Goal: Contribute content

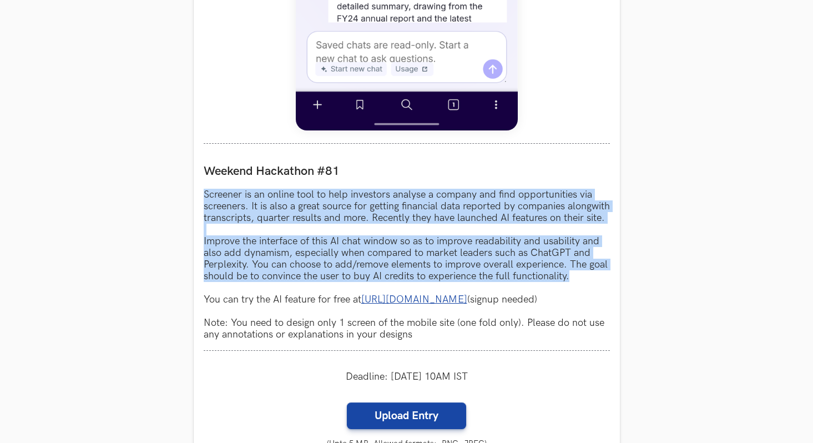
scroll to position [870, 0]
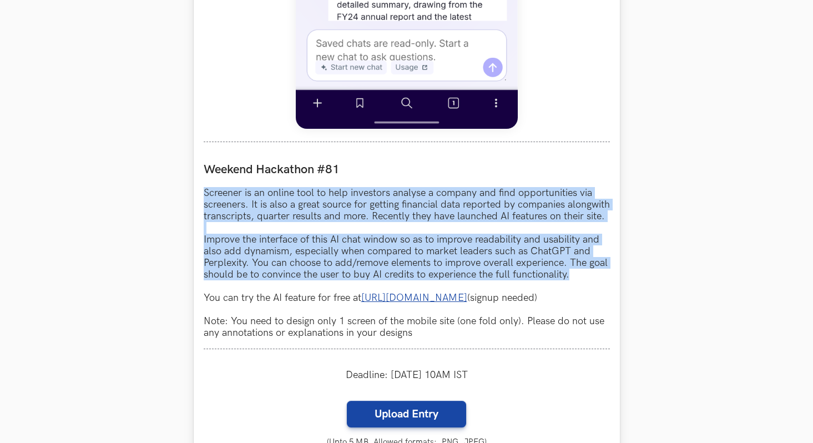
click at [356, 277] on p "Screener is an online tool to help investors analyse a company and find opportu…" at bounding box center [407, 263] width 406 height 152
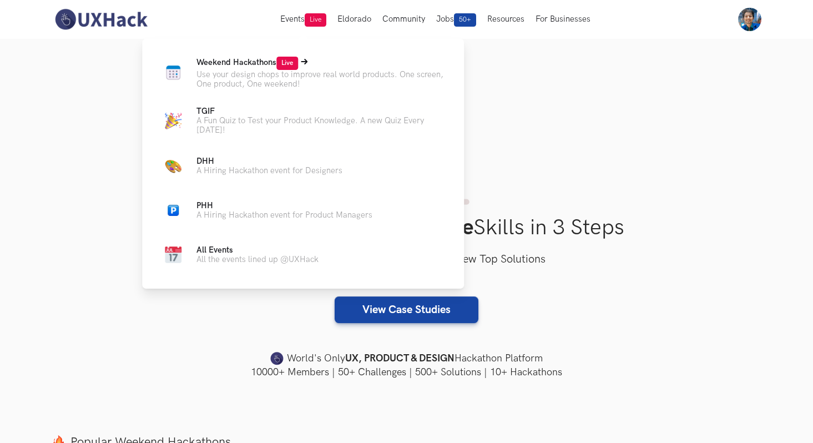
click at [274, 69] on p "Weekend Hackathons Live" at bounding box center [322, 63] width 250 height 13
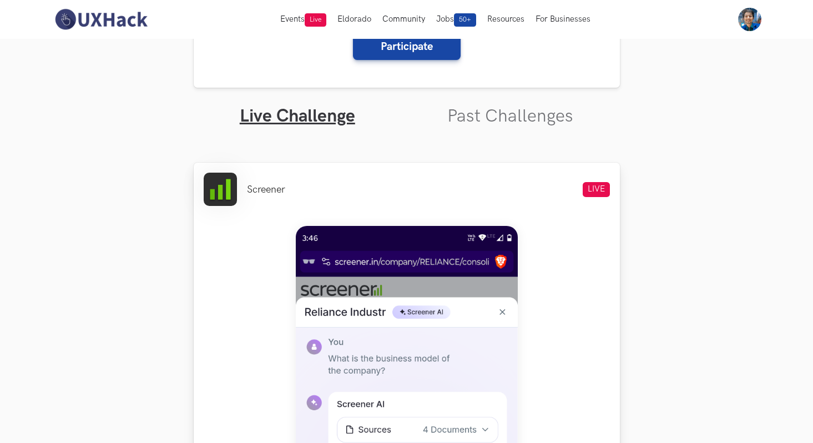
scroll to position [254, 0]
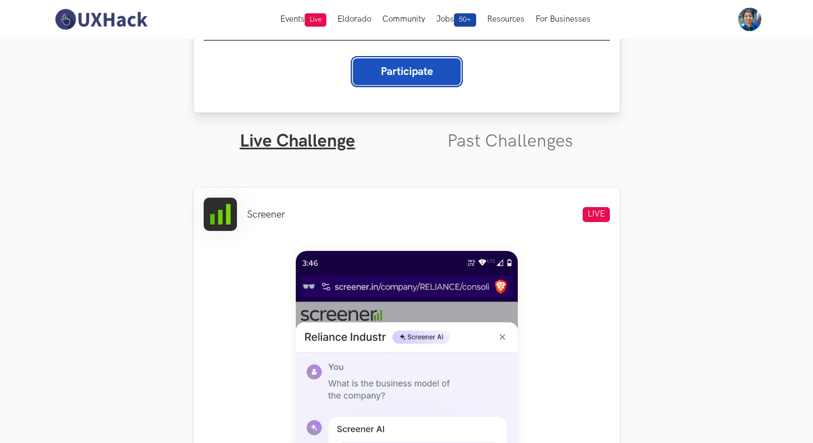
click at [408, 71] on button "Participate" at bounding box center [407, 71] width 108 height 27
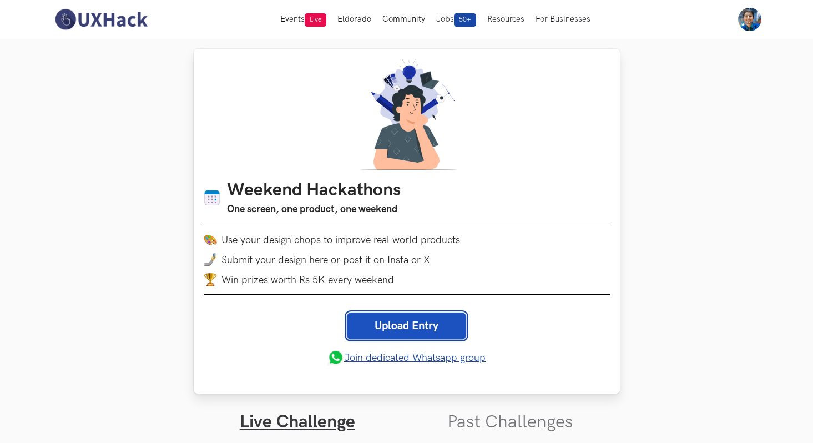
click at [381, 327] on link "Upload Entry" at bounding box center [406, 326] width 119 height 27
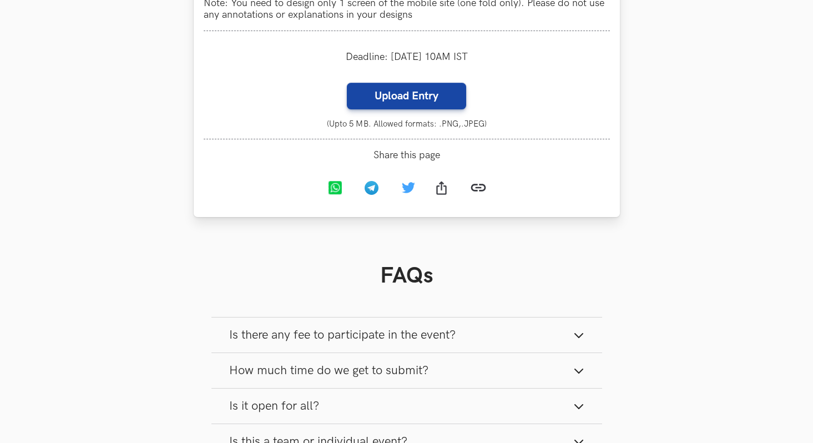
scroll to position [1211, 0]
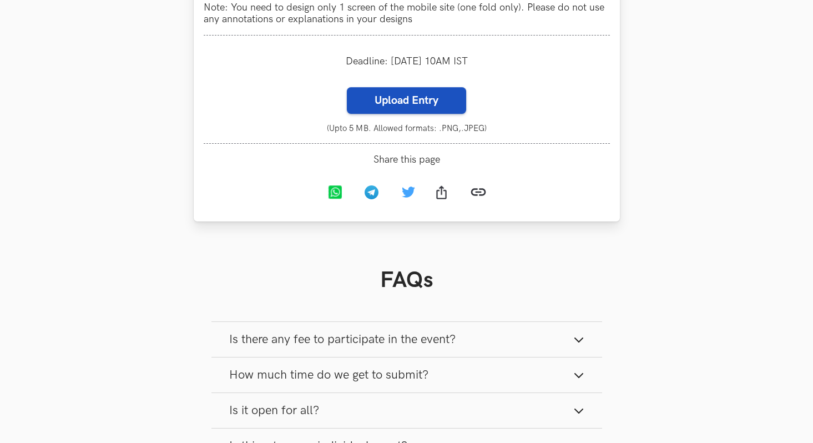
click at [420, 104] on label "Upload Entry" at bounding box center [406, 100] width 119 height 27
click at [347, 87] on input "Upload Entry" at bounding box center [346, 87] width 1 height 1
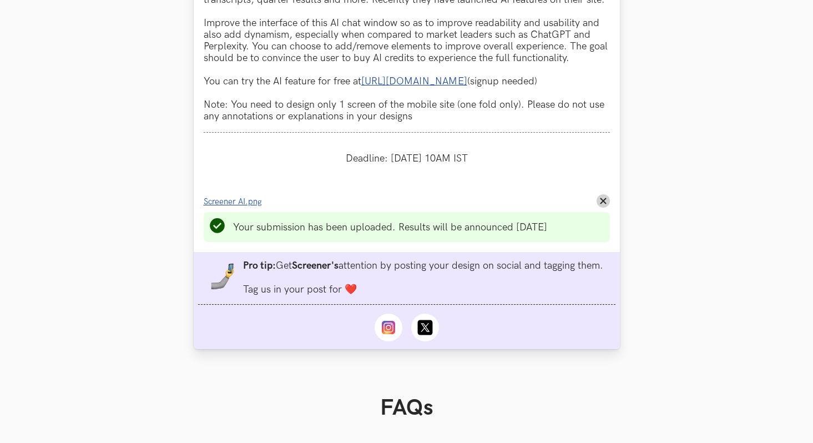
scroll to position [1119, 0]
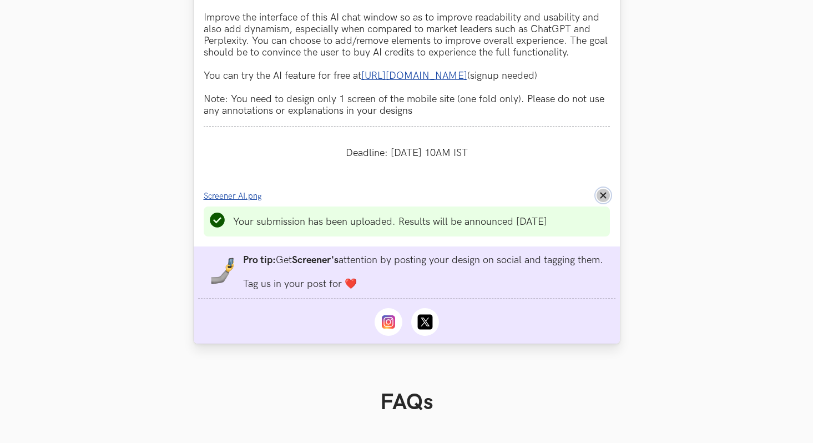
click at [605, 198] on line at bounding box center [603, 195] width 5 height 5
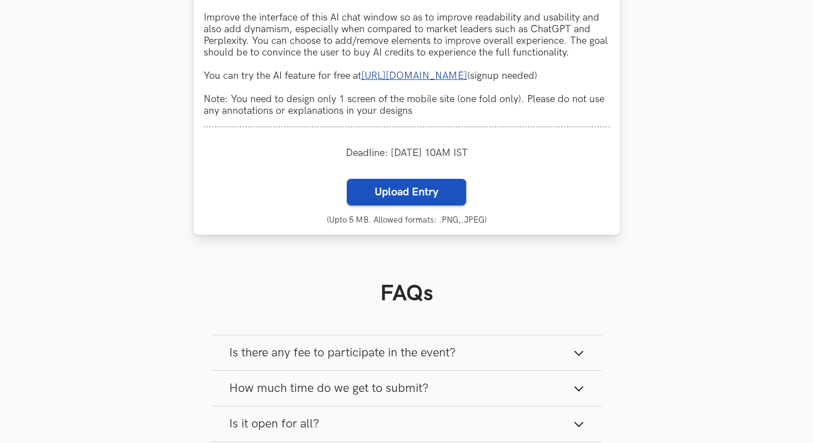
click at [439, 200] on label "Upload Entry" at bounding box center [406, 192] width 119 height 27
click at [347, 179] on input "Upload Entry" at bounding box center [346, 178] width 1 height 1
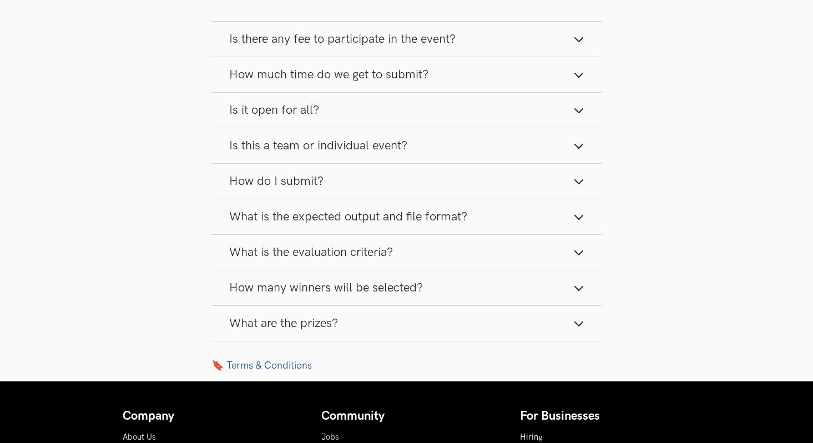
scroll to position [1543, 0]
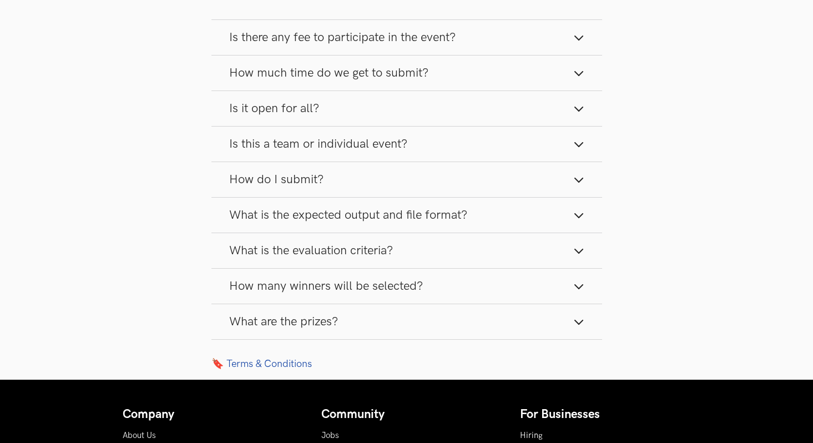
click at [490, 330] on button "What are the prizes?" at bounding box center [407, 321] width 391 height 35
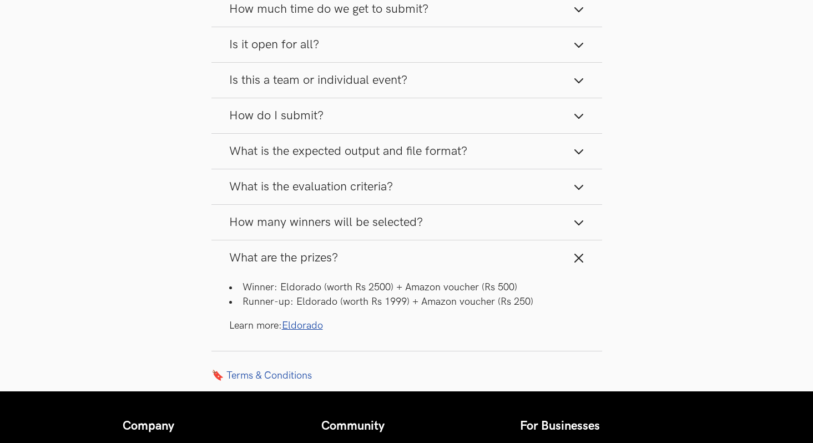
scroll to position [1608, 0]
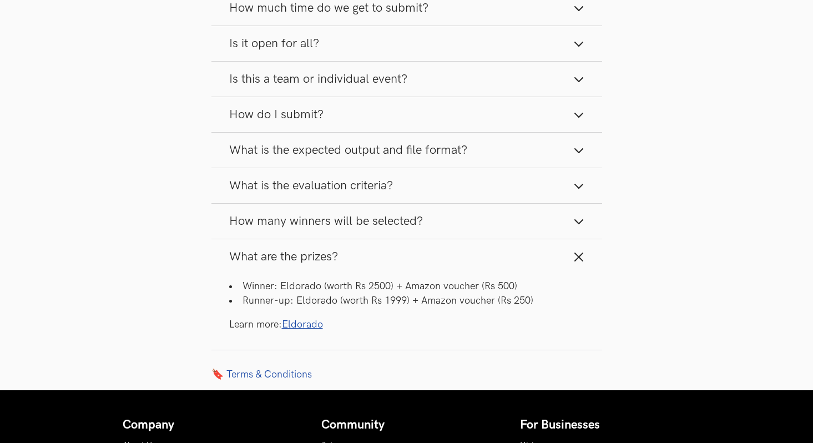
click at [295, 330] on link "Eldorado" at bounding box center [302, 325] width 41 height 12
